Goal: Information Seeking & Learning: Find specific fact

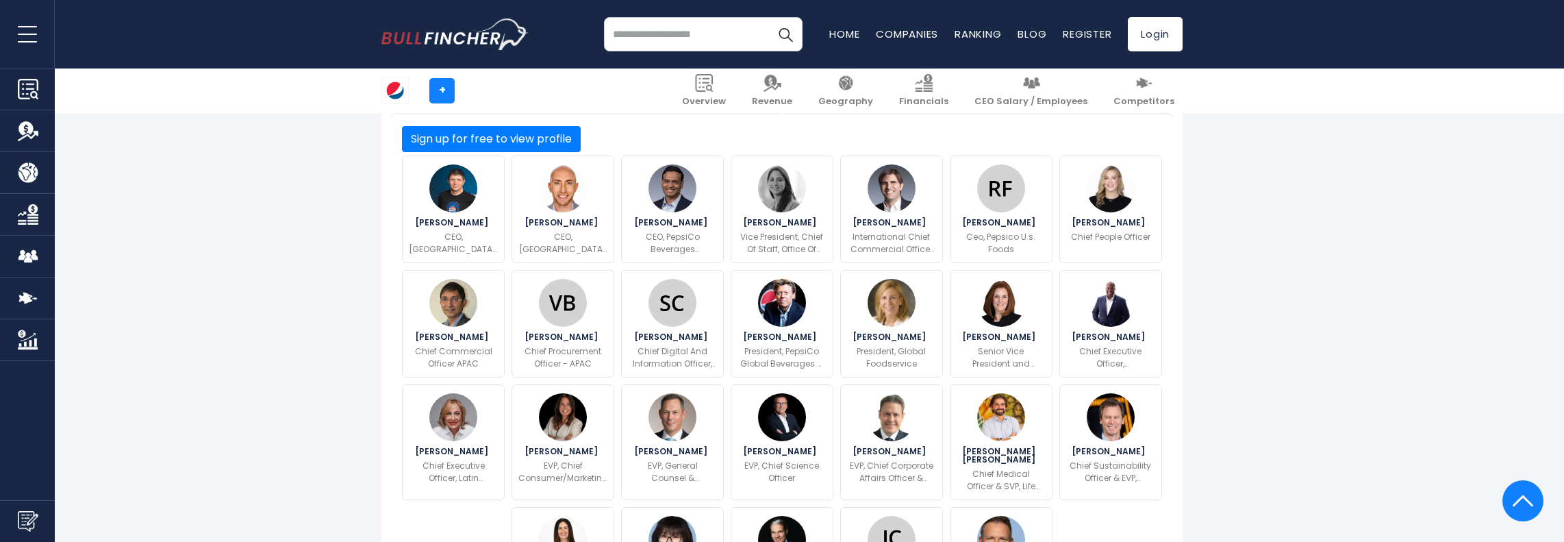
scroll to position [438, 0]
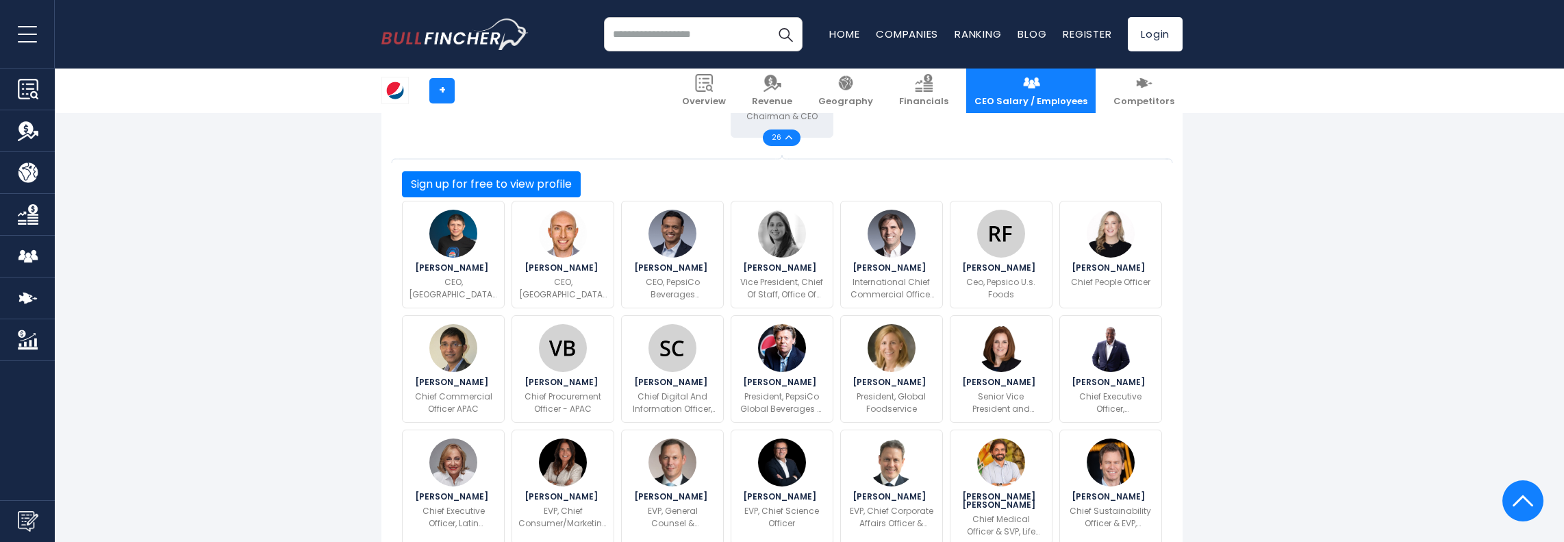
click at [1064, 101] on span "CEO Salary / Employees" at bounding box center [1031, 102] width 113 height 12
click at [1058, 102] on span "CEO Salary / Employees" at bounding box center [1031, 102] width 113 height 12
click at [1055, 107] on link "CEO Salary / Employees" at bounding box center [1030, 90] width 129 height 45
click at [1036, 96] on span "CEO Salary / Employees" at bounding box center [1031, 102] width 113 height 12
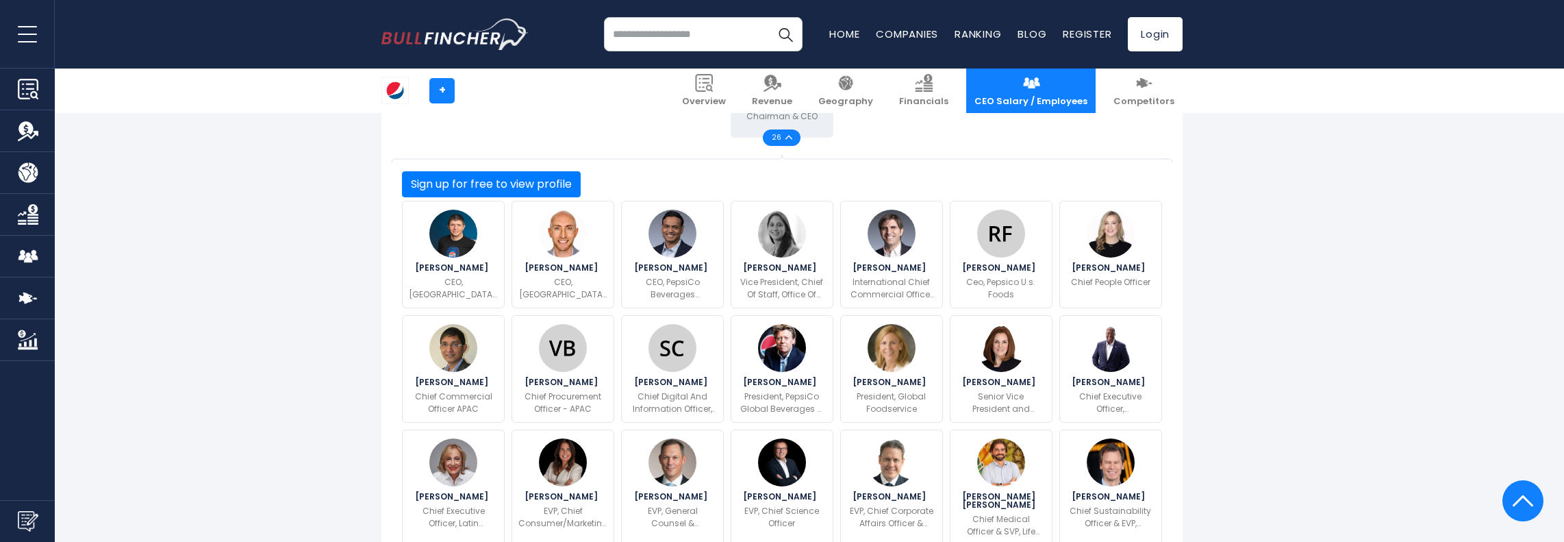
click at [1040, 86] on img at bounding box center [1032, 83] width 18 height 18
click at [1040, 85] on img at bounding box center [1032, 83] width 18 height 18
click at [1040, 87] on img at bounding box center [1032, 83] width 18 height 18
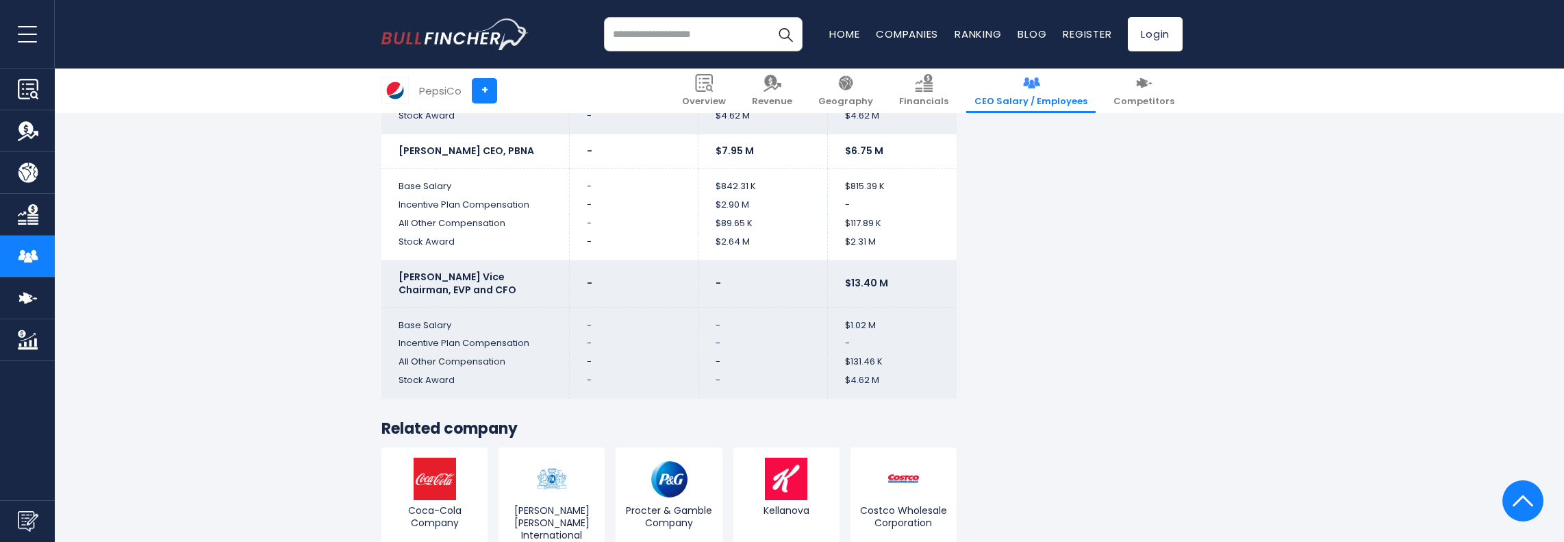
scroll to position [3431, 0]
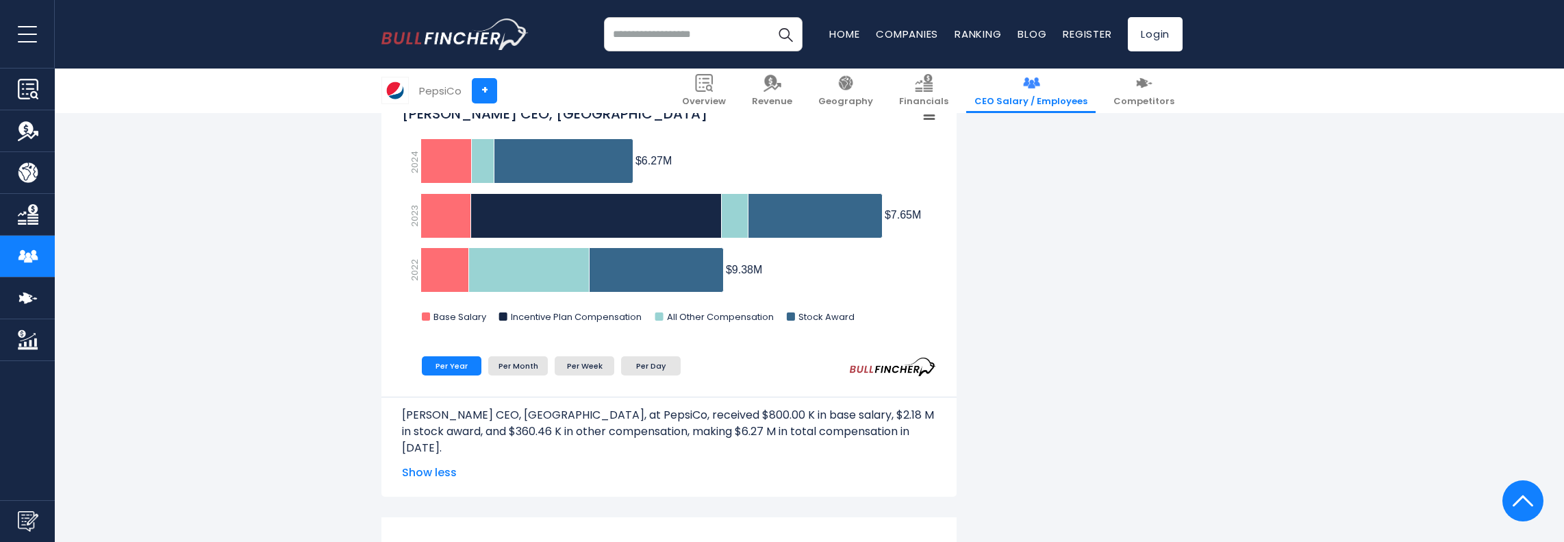
scroll to position [1760, 0]
